Goal: Information Seeking & Learning: Learn about a topic

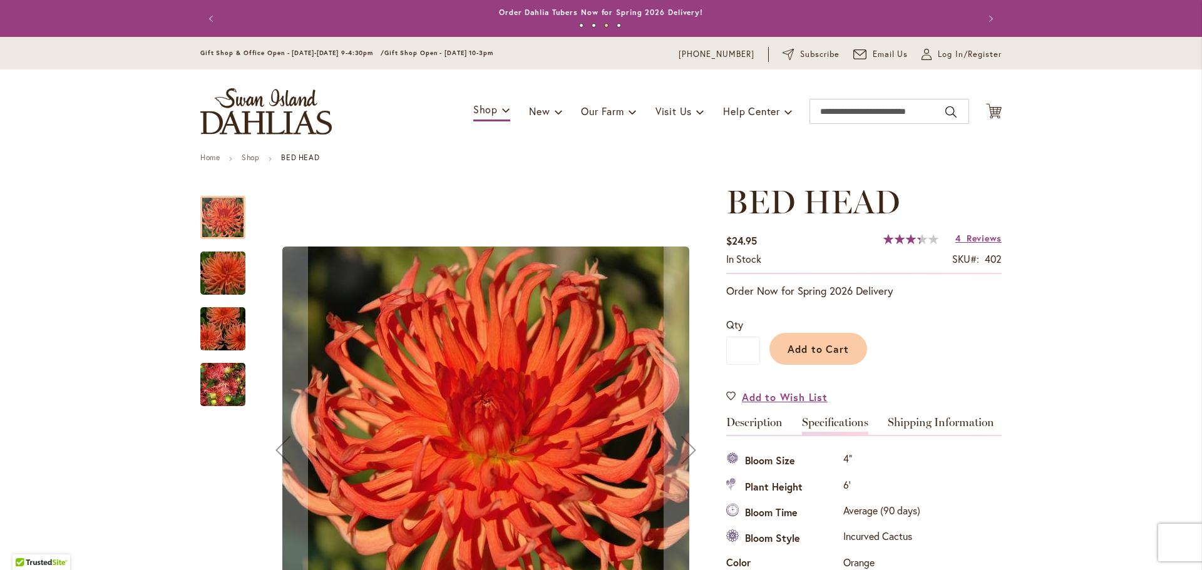
scroll to position [417, 0]
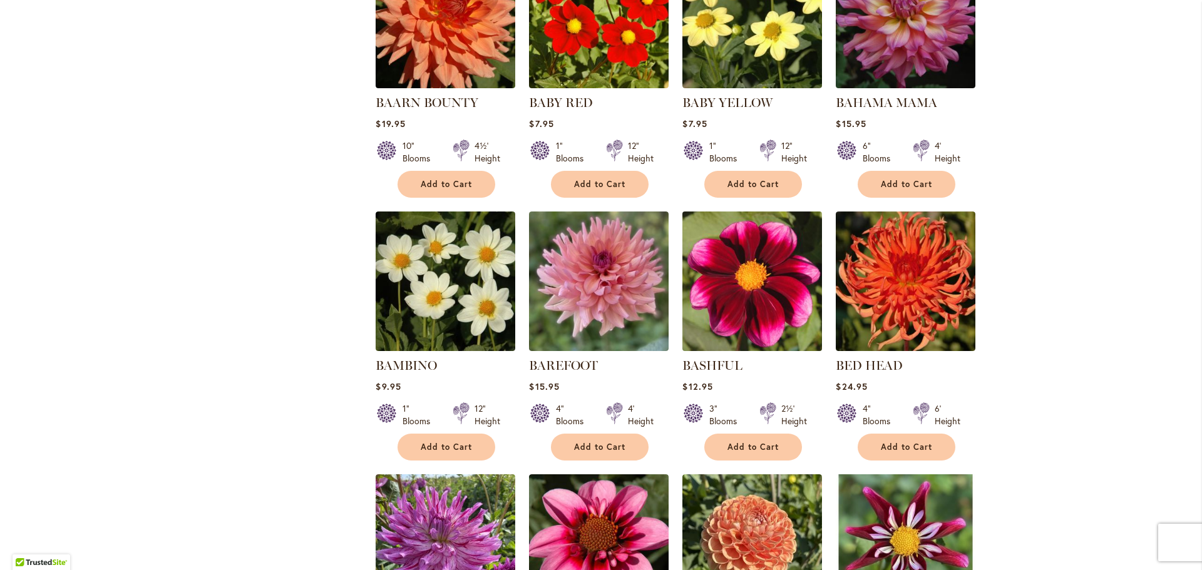
scroll to position [1454, 0]
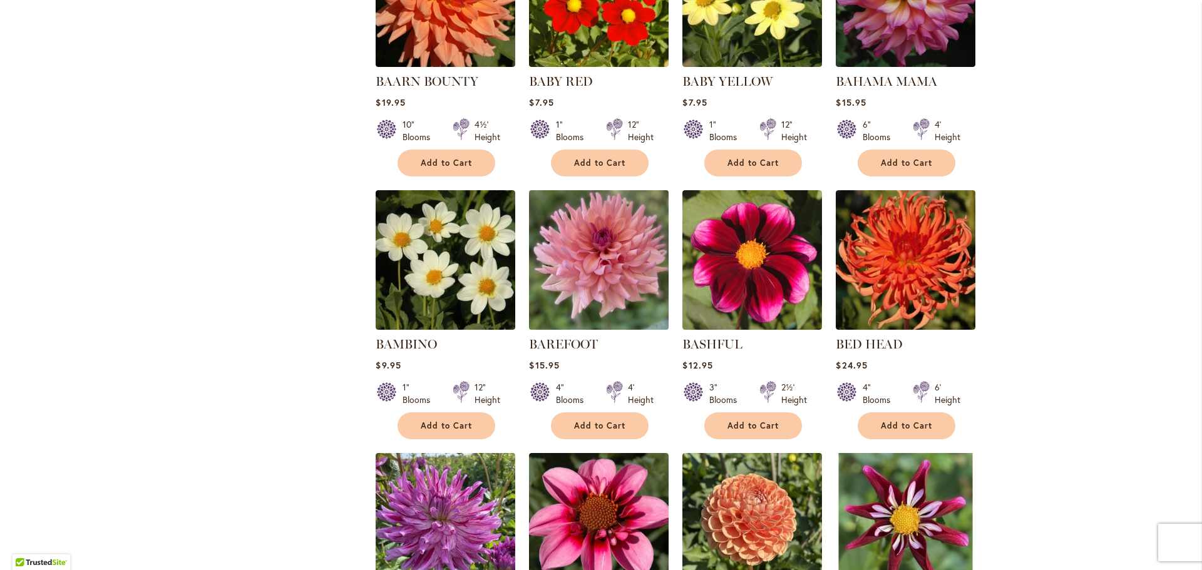
click at [587, 289] on img at bounding box center [599, 260] width 147 height 147
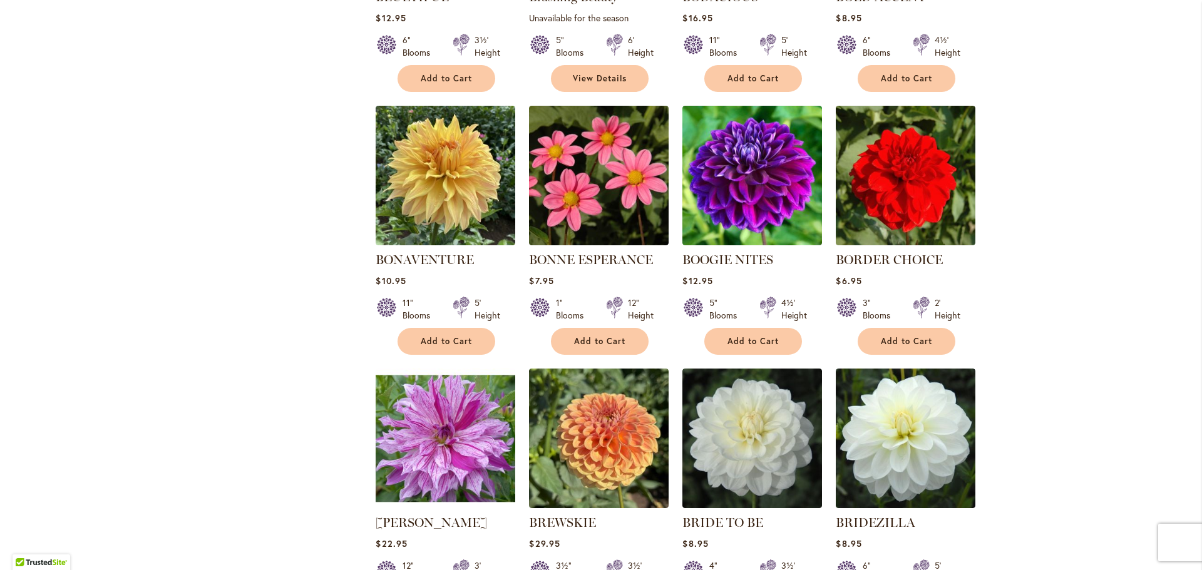
scroll to position [3131, 0]
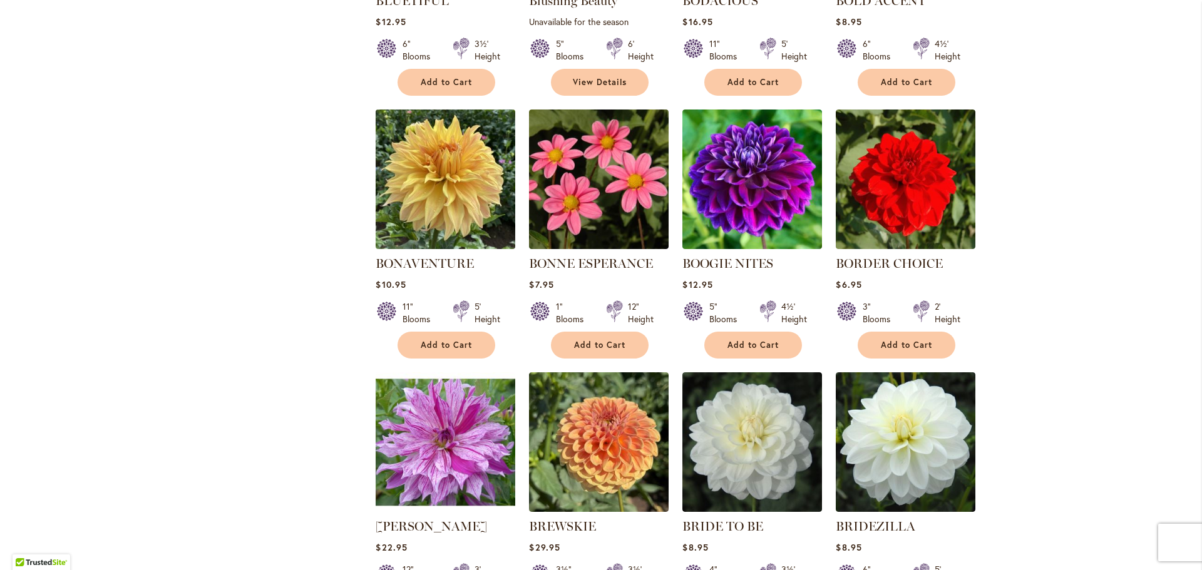
click at [418, 172] on img at bounding box center [446, 179] width 147 height 147
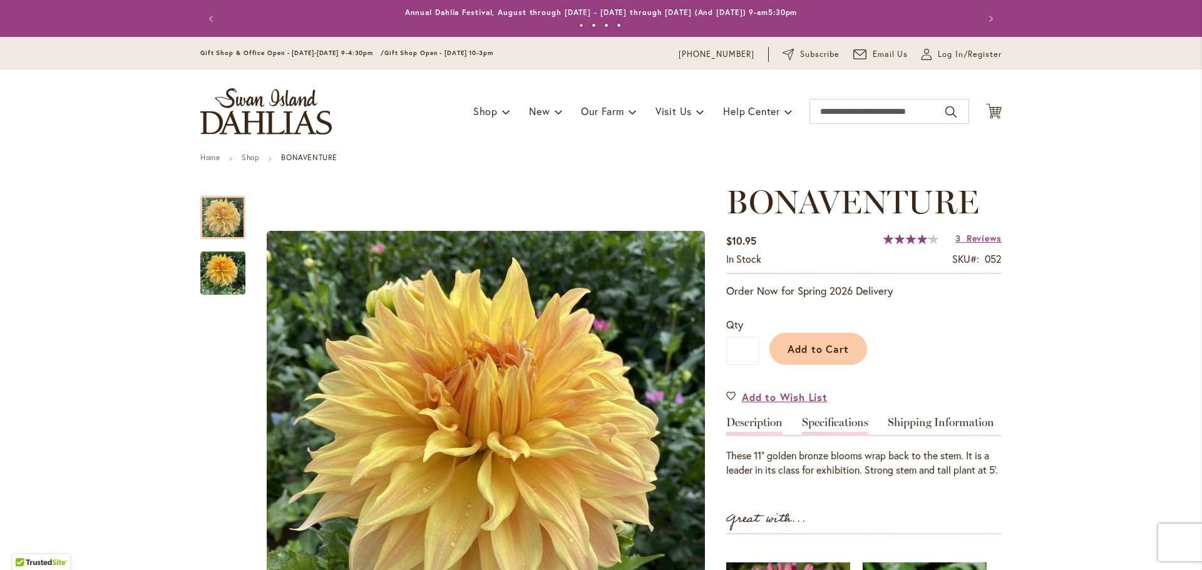
click at [817, 425] on link "Specifications" at bounding box center [835, 426] width 66 height 18
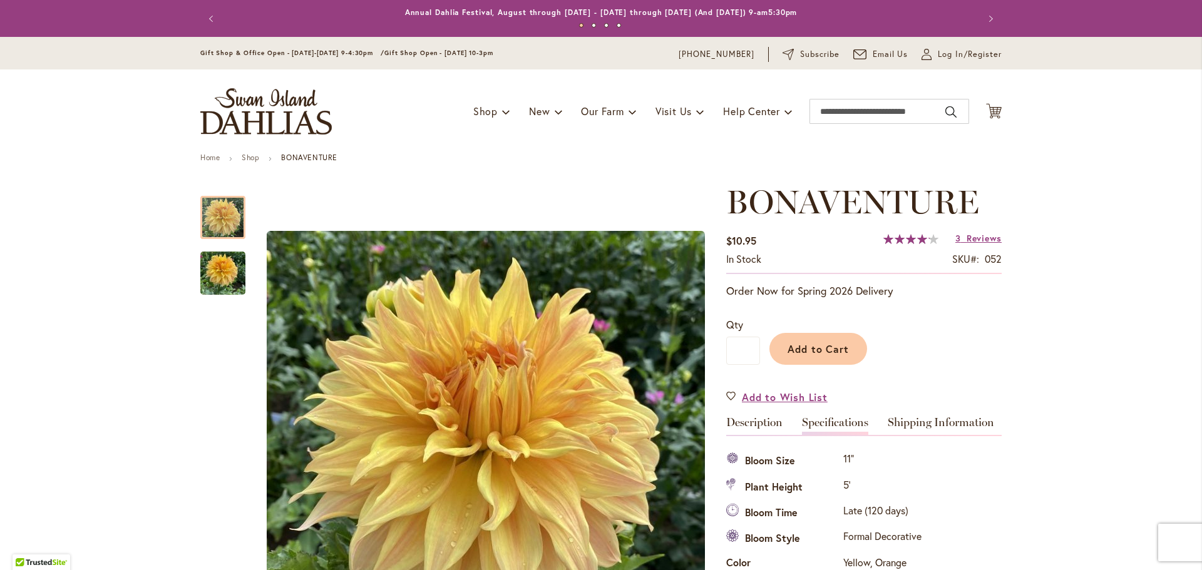
scroll to position [417, 0]
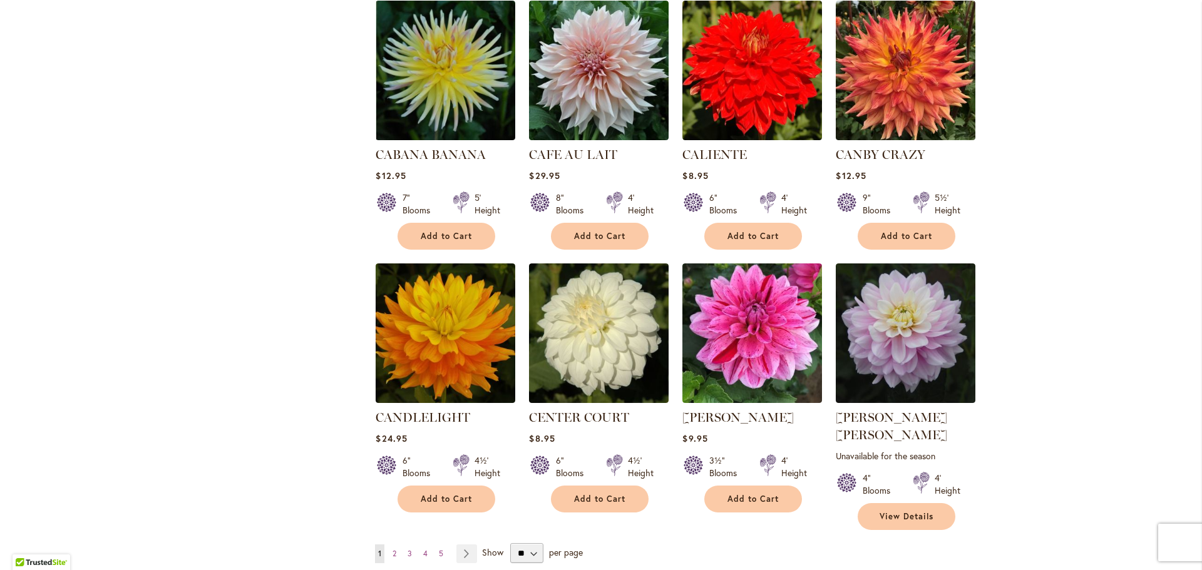
scroll to position [4117, 0]
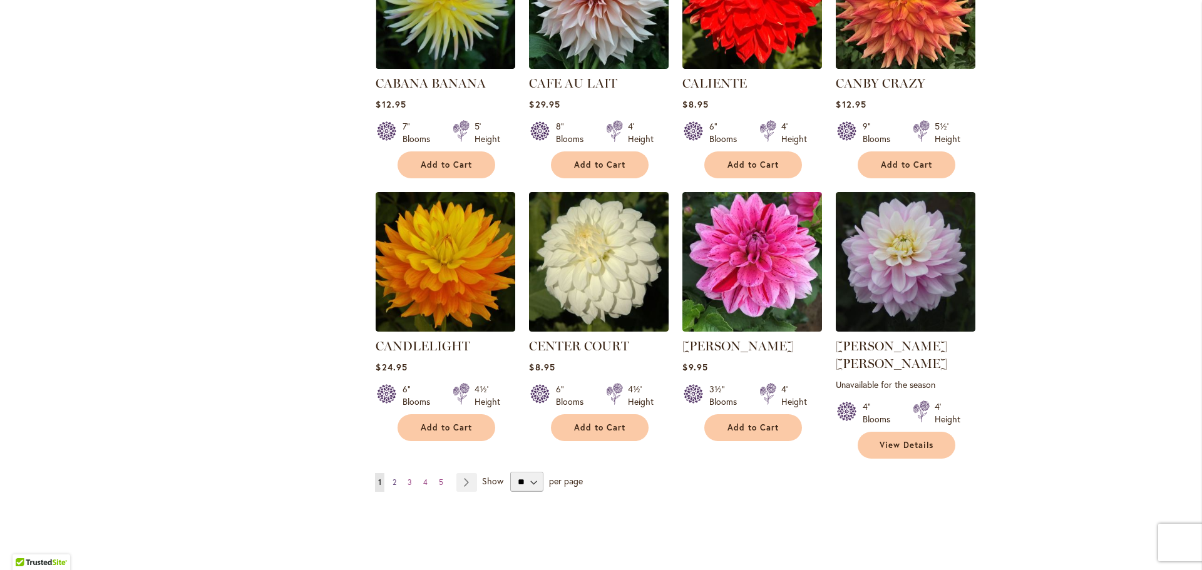
click at [393, 478] on span "2" at bounding box center [395, 482] width 4 height 9
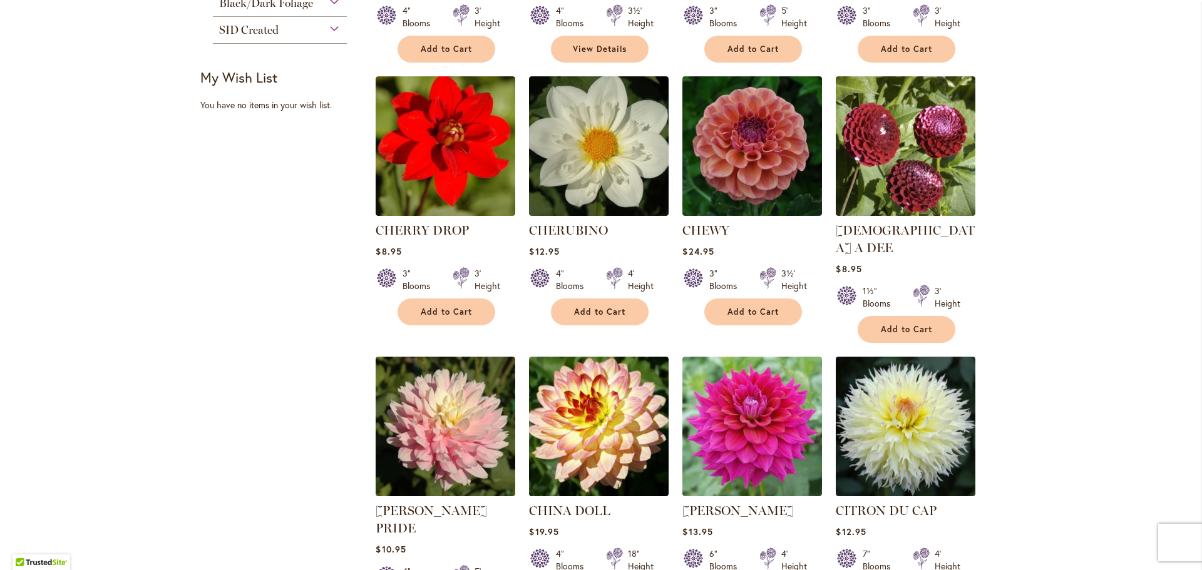
scroll to position [563, 0]
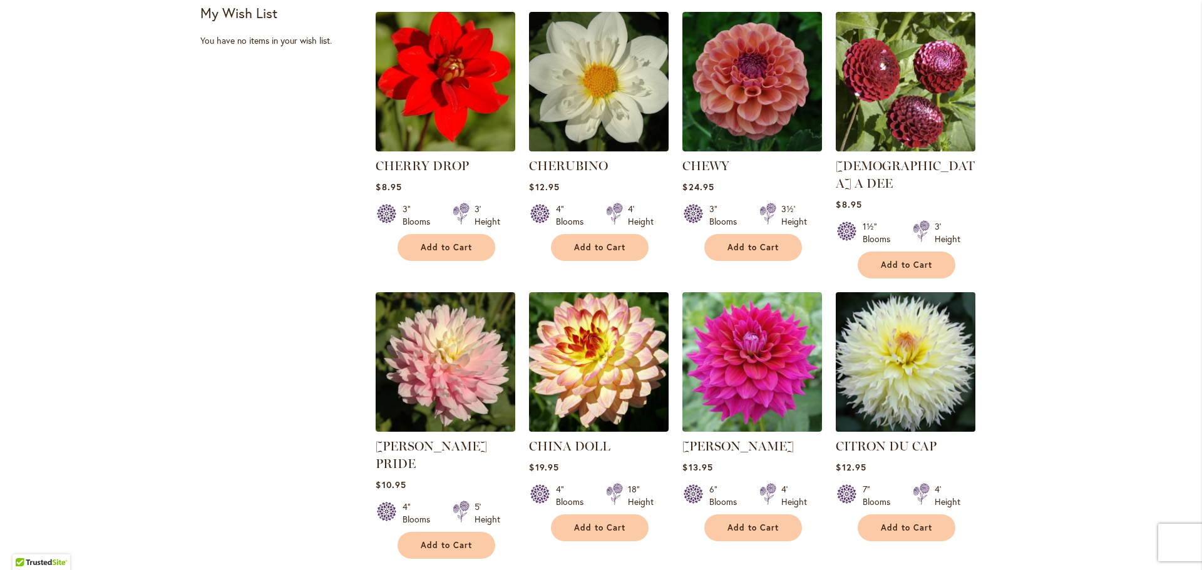
click at [887, 388] on img at bounding box center [906, 362] width 147 height 147
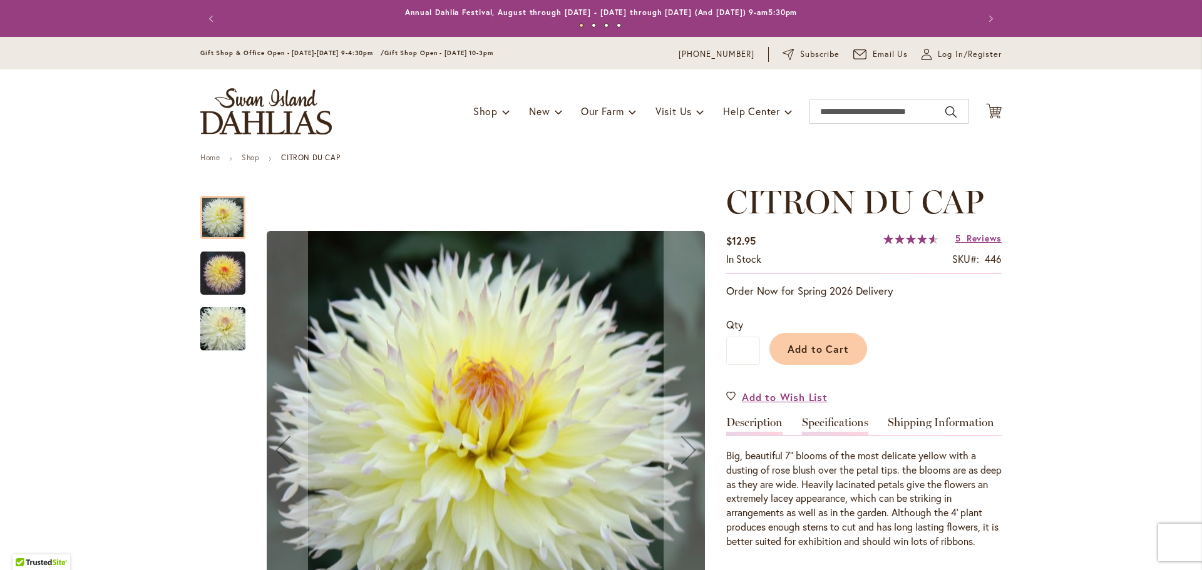
click at [838, 423] on link "Specifications" at bounding box center [835, 426] width 66 height 18
